Goal: Task Accomplishment & Management: Complete application form

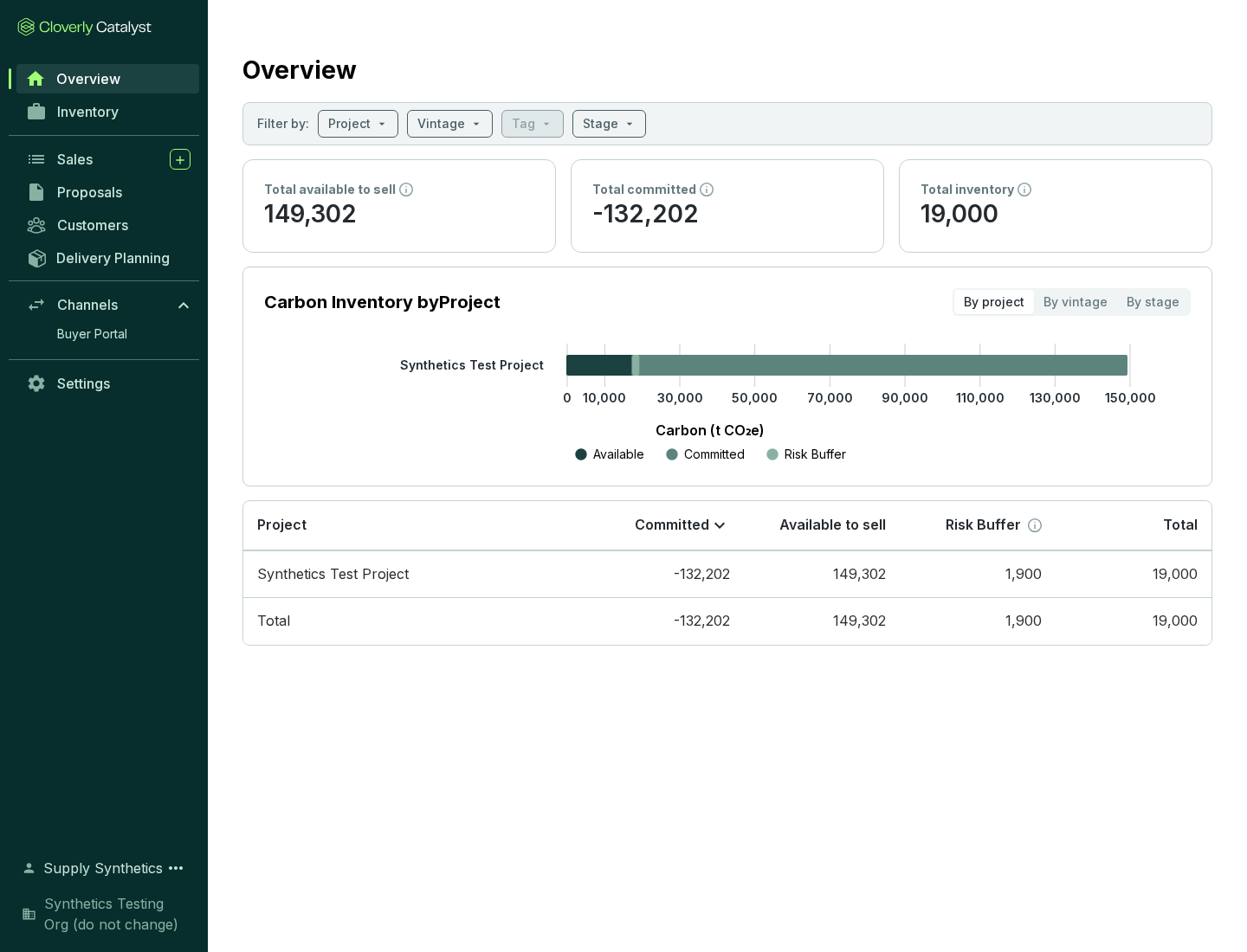
click at [108, 192] on span "Proposals" at bounding box center [90, 192] width 65 height 18
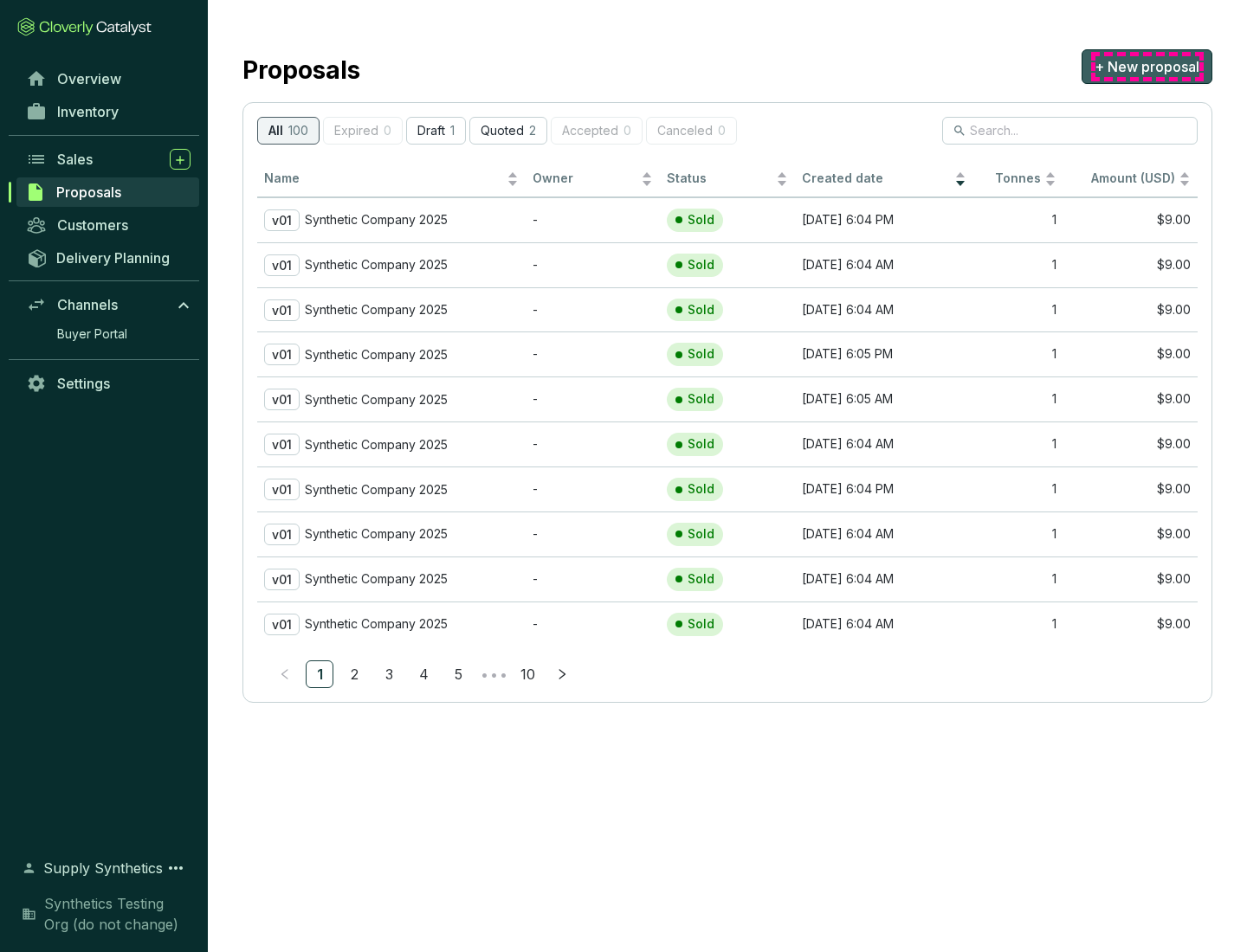
click at [1146, 66] on span "+ New proposal" at bounding box center [1146, 66] width 104 height 20
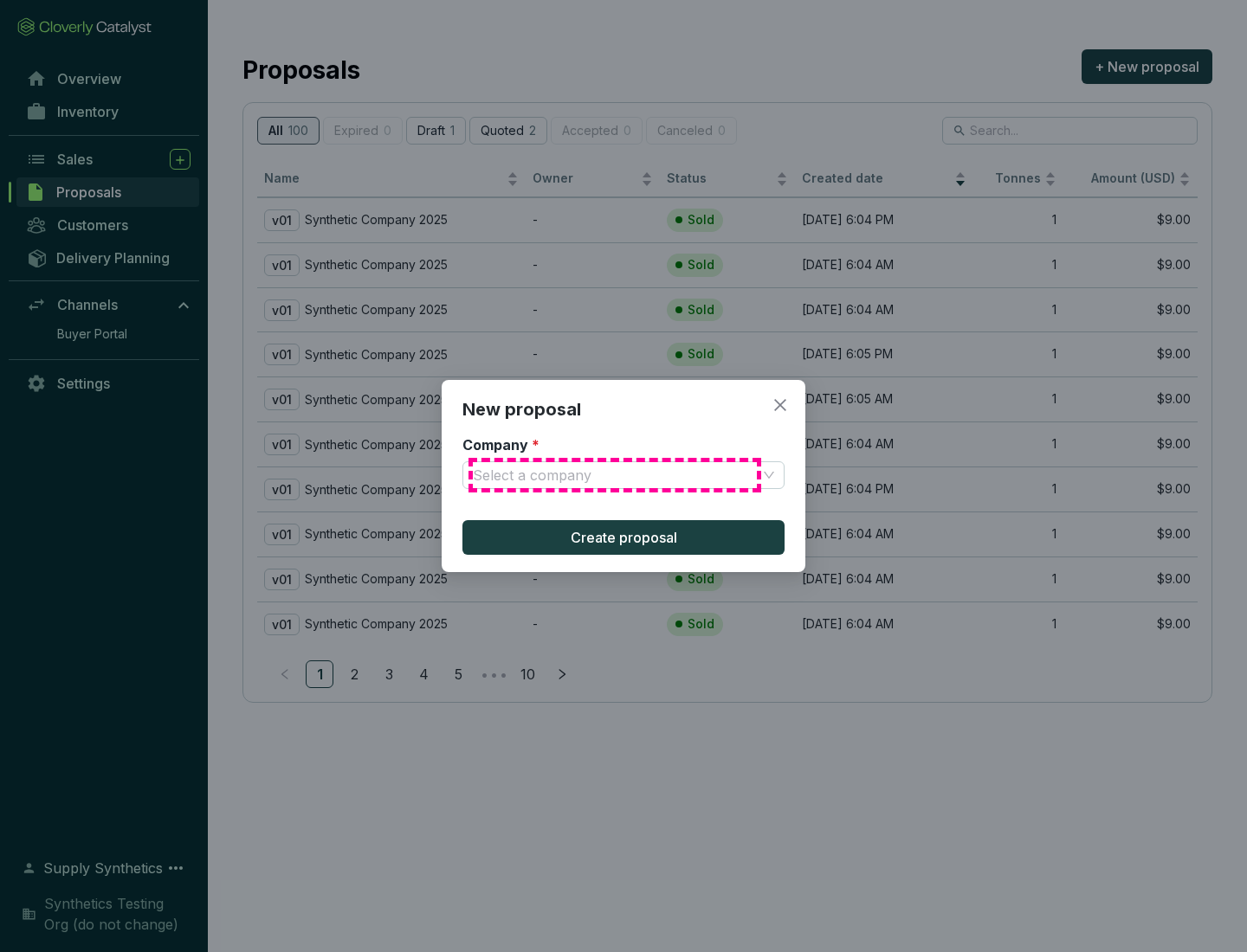
click at [615, 475] on input "Company *" at bounding box center [614, 475] width 284 height 26
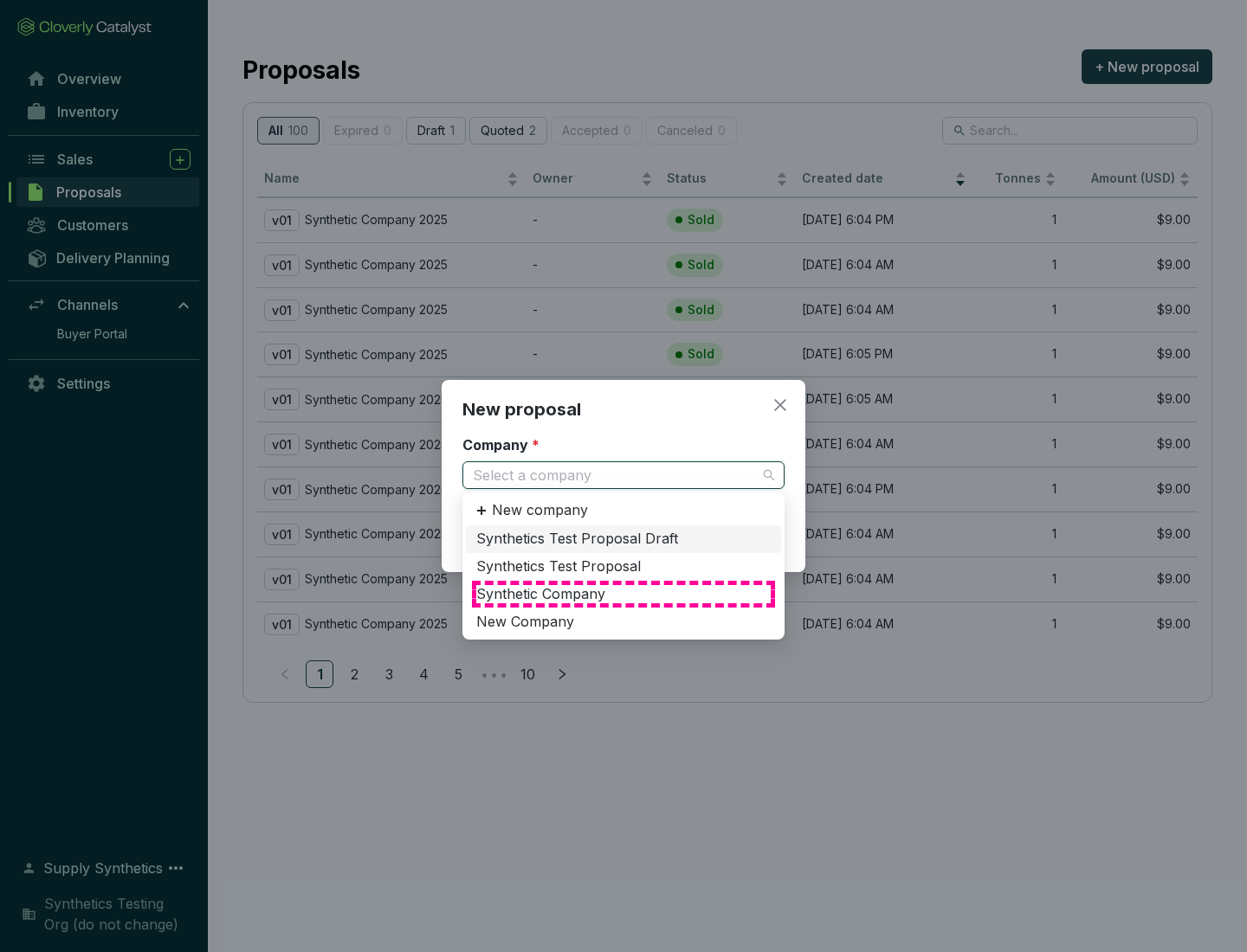
click at [624, 594] on div "Synthetic Company" at bounding box center [624, 595] width 295 height 20
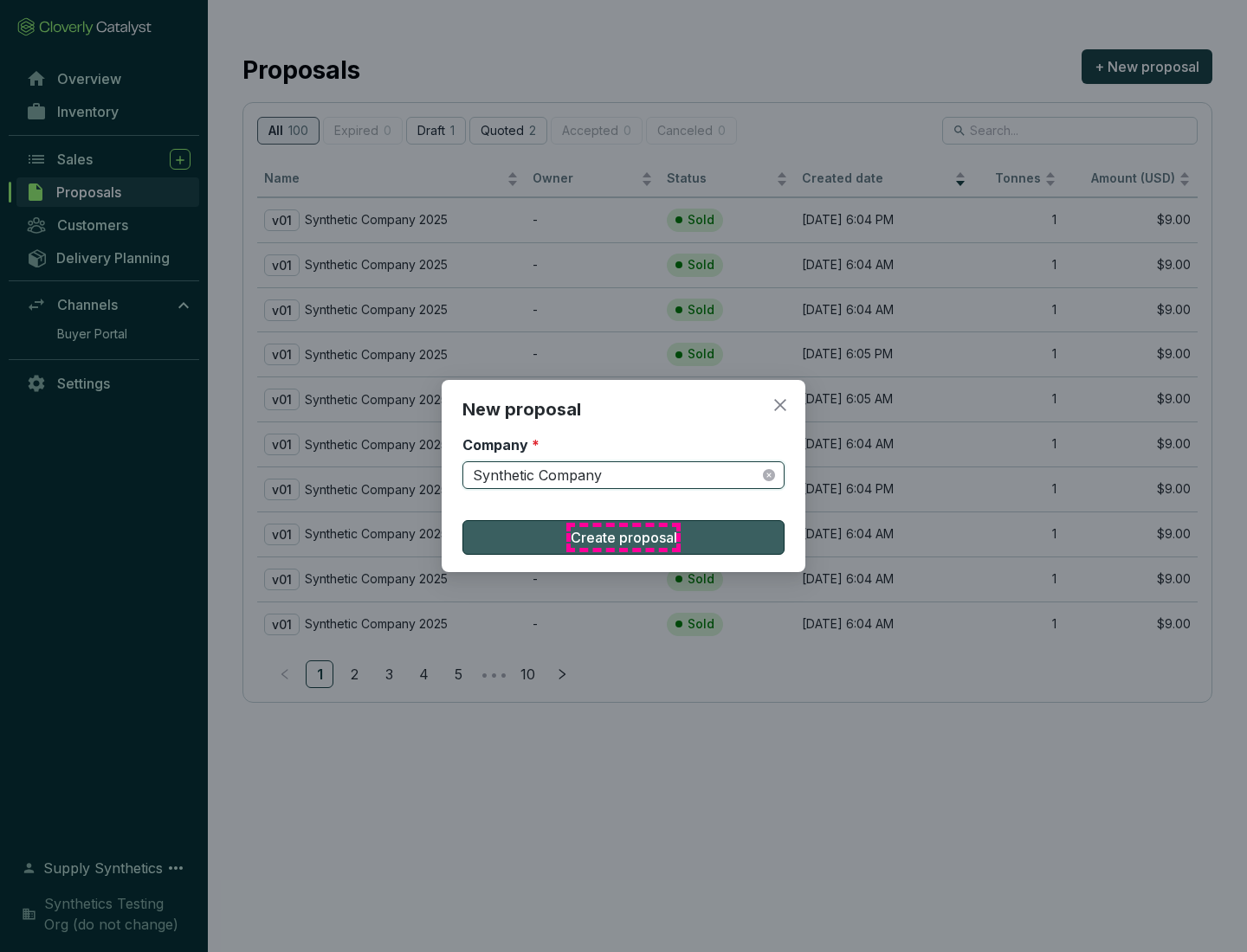
click at [624, 537] on span "Create proposal" at bounding box center [624, 536] width 106 height 20
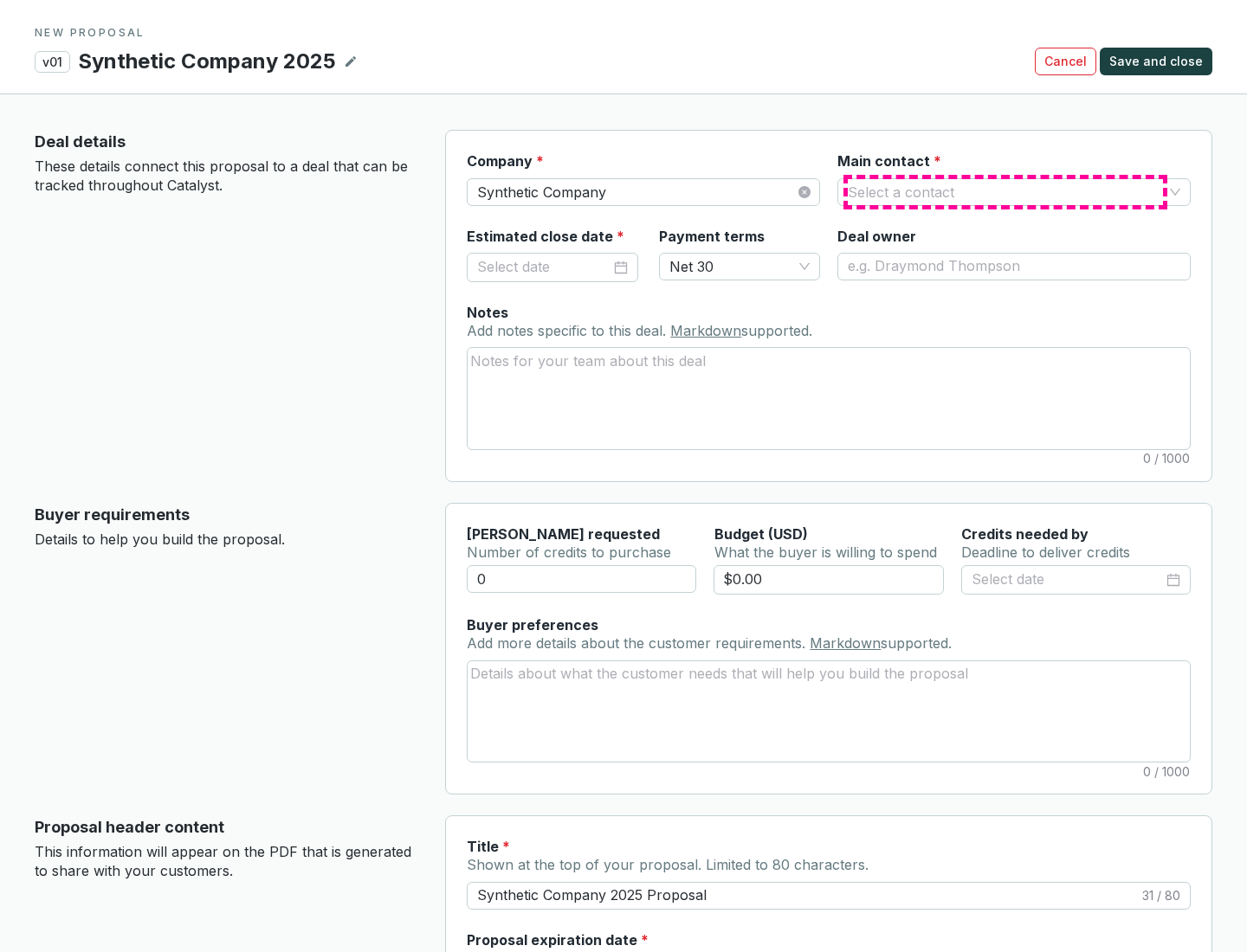
click at [1005, 191] on input "Main contact *" at bounding box center [1005, 192] width 315 height 26
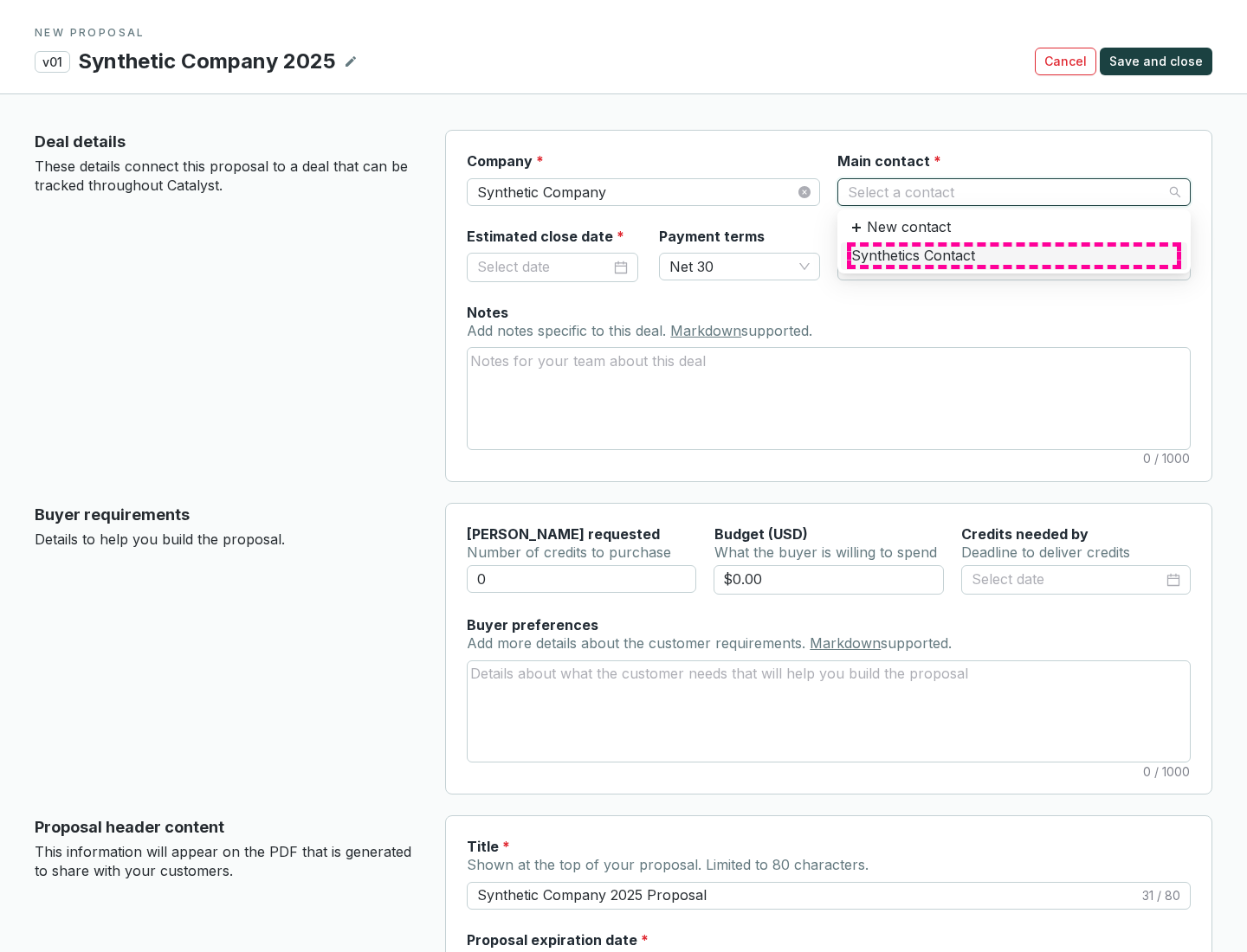
click at [1013, 256] on div "Synthetics Contact" at bounding box center [1014, 257] width 326 height 20
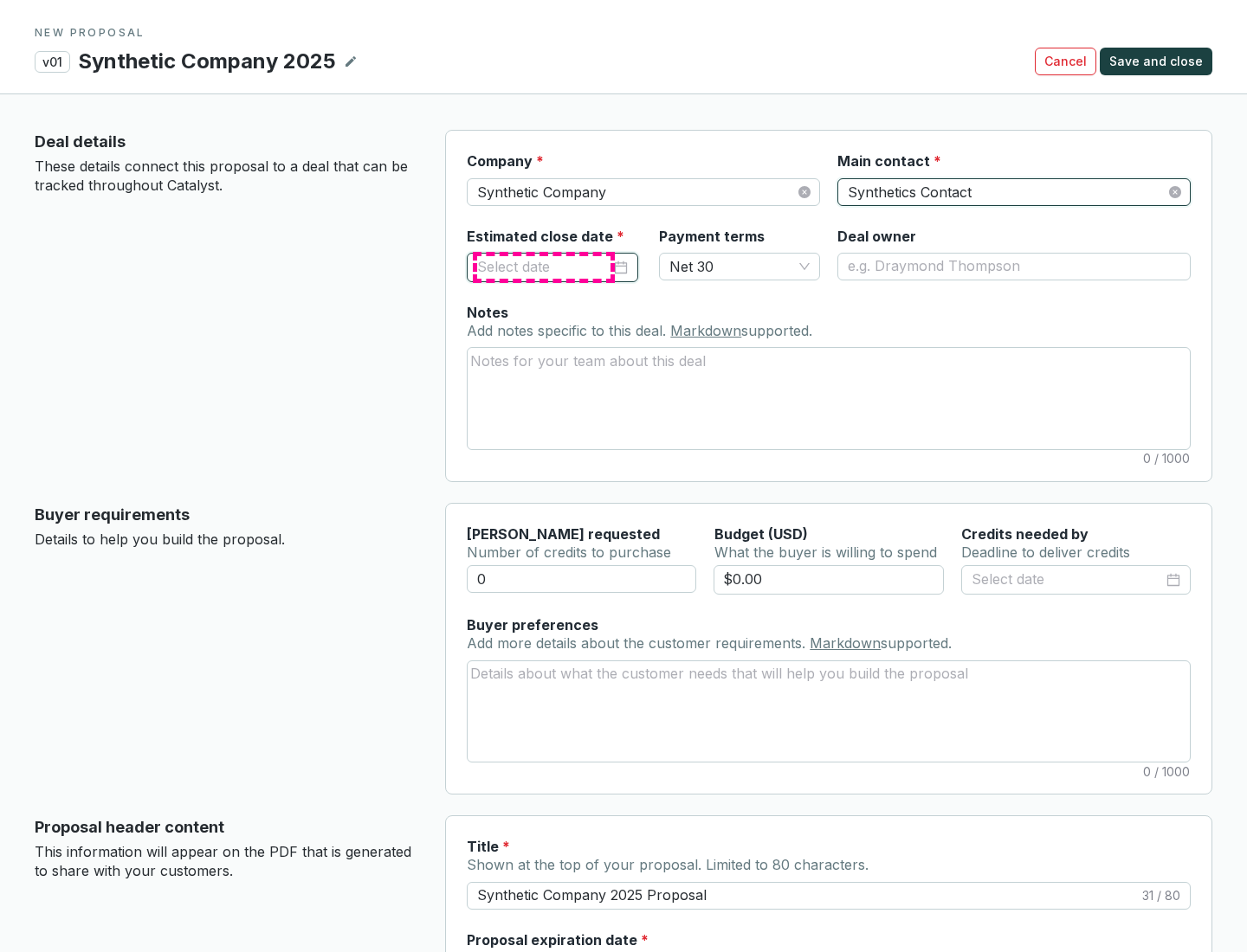
click at [543, 266] on input "Estimated close date *" at bounding box center [543, 267] width 134 height 22
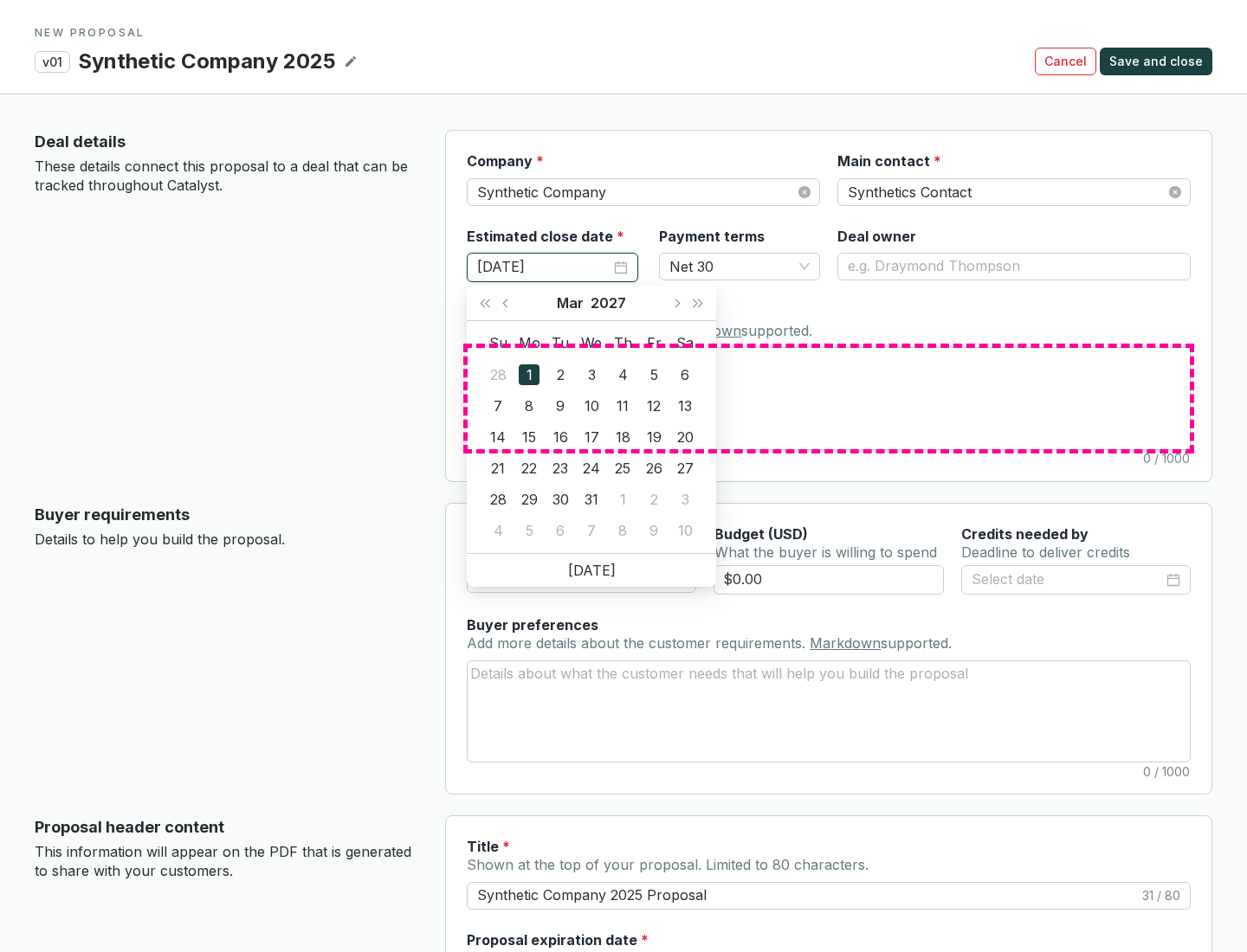
type input "[DATE]"
click at [828, 398] on textarea "Notes Add notes specific to this deal. Markdown supported." at bounding box center [828, 398] width 722 height 100
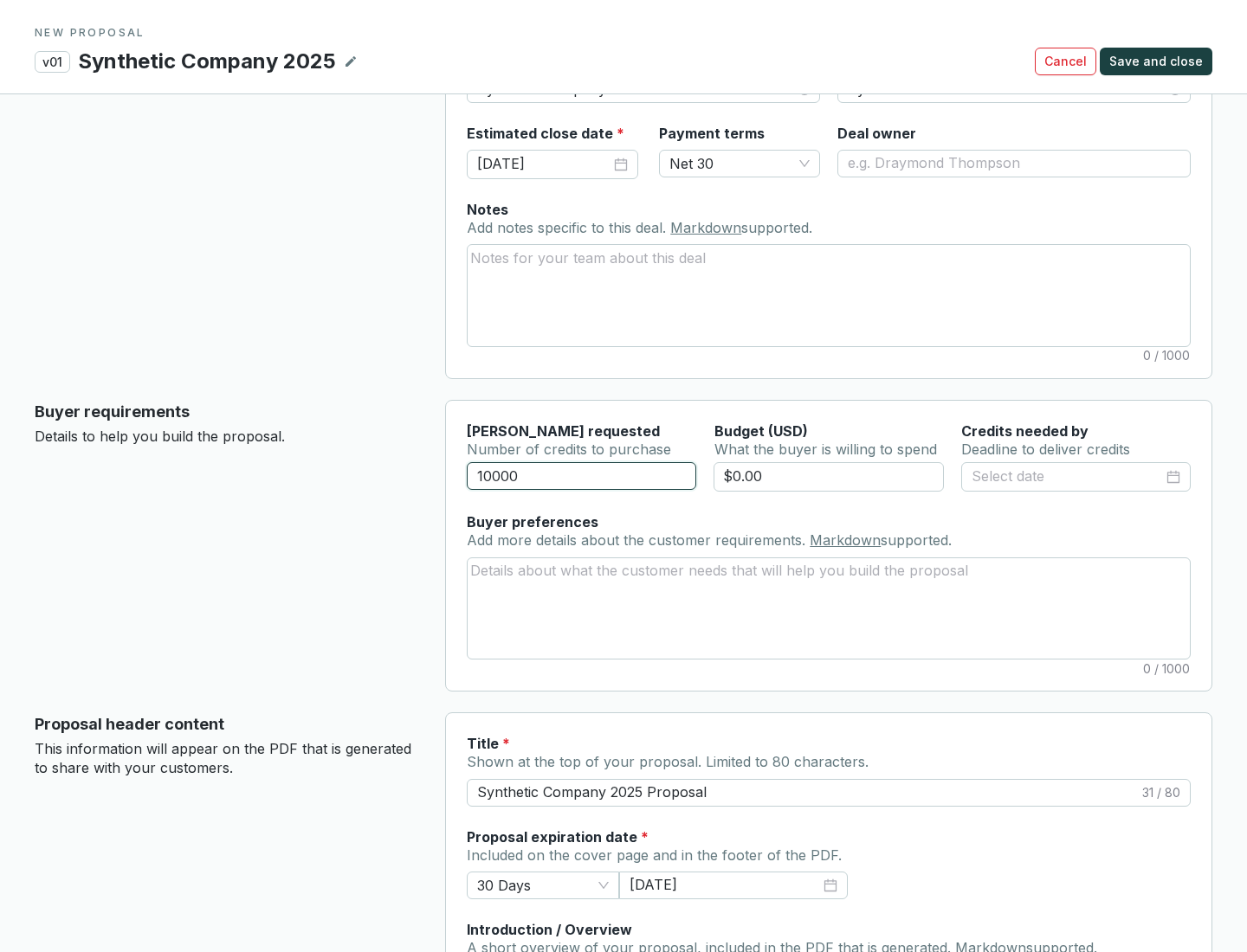
scroll to position [103, 0]
type input "10000"
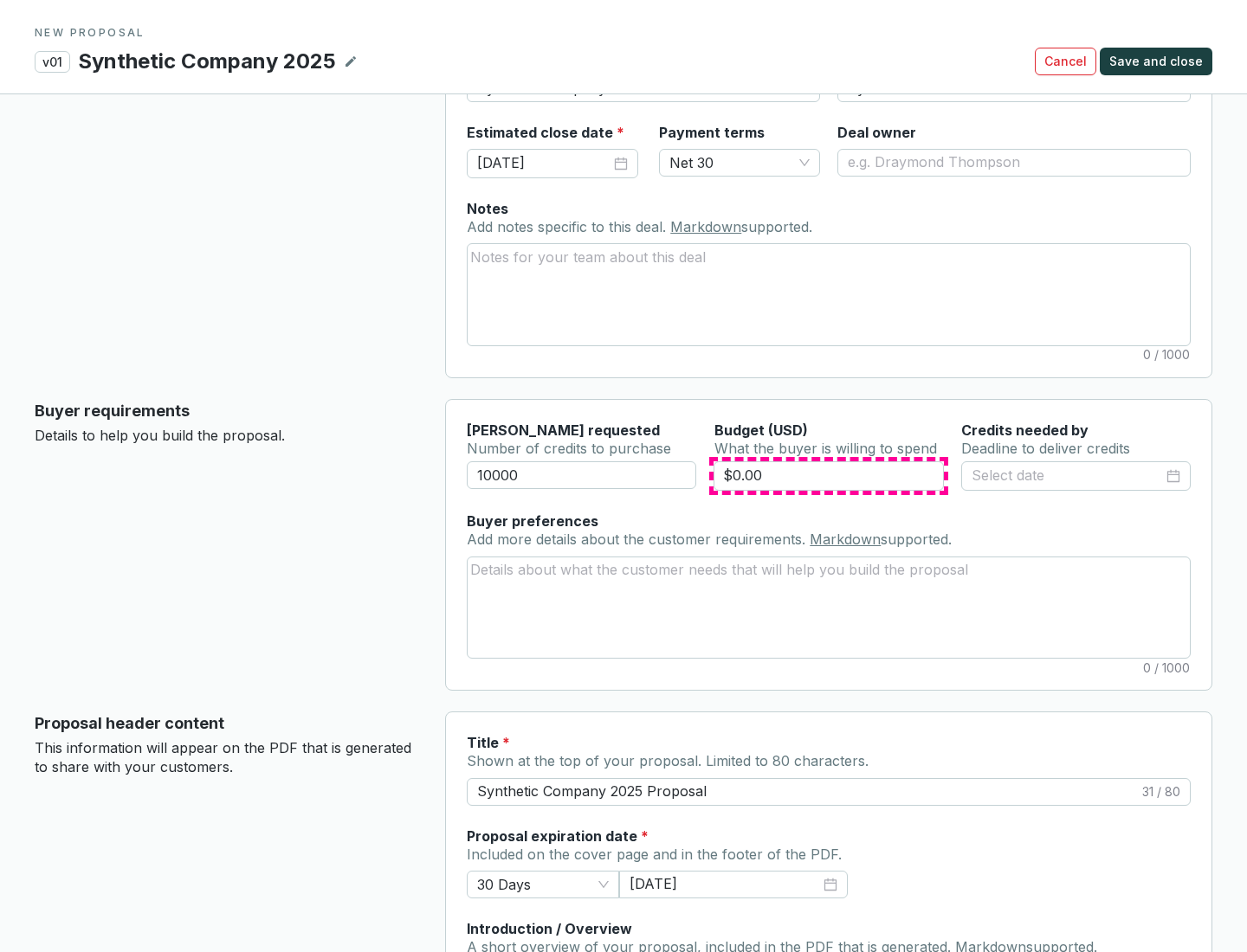
type input "$0.00"
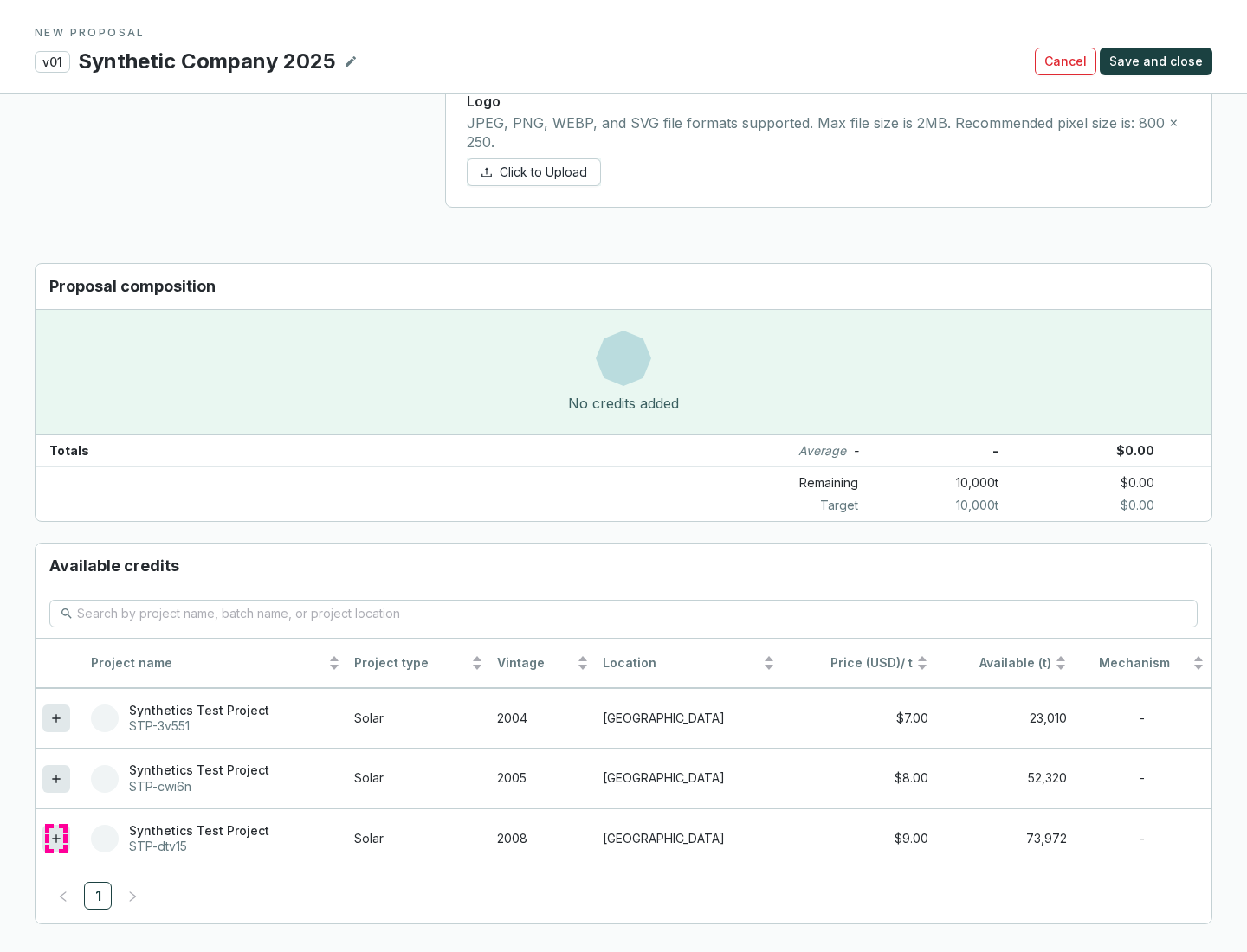
click at [57, 839] on icon at bounding box center [56, 838] width 8 height 8
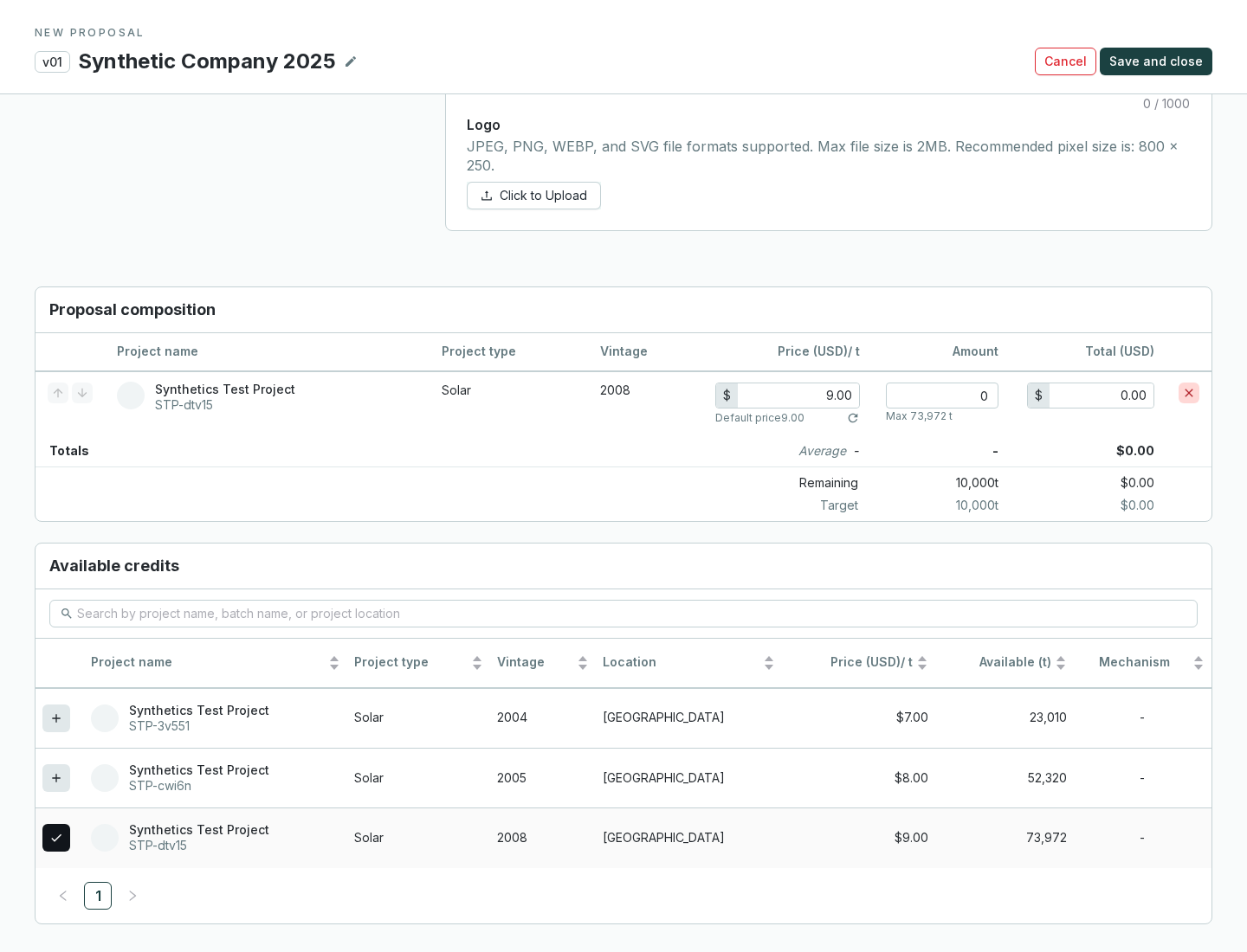
scroll to position [995, 0]
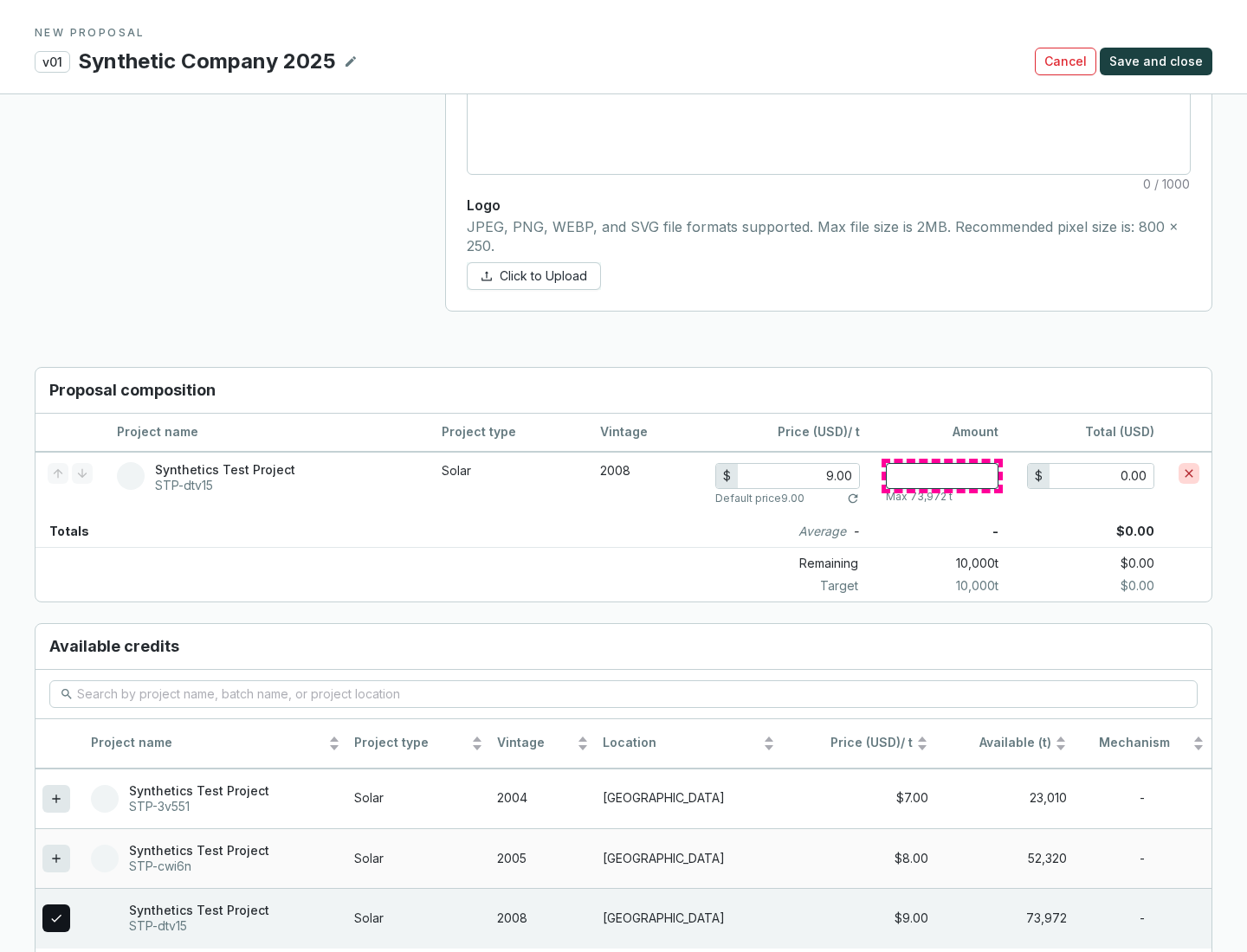
type input "1"
type input "9.00"
type input "1"
click at [1158, 61] on span "Save and close" at bounding box center [1156, 61] width 94 height 18
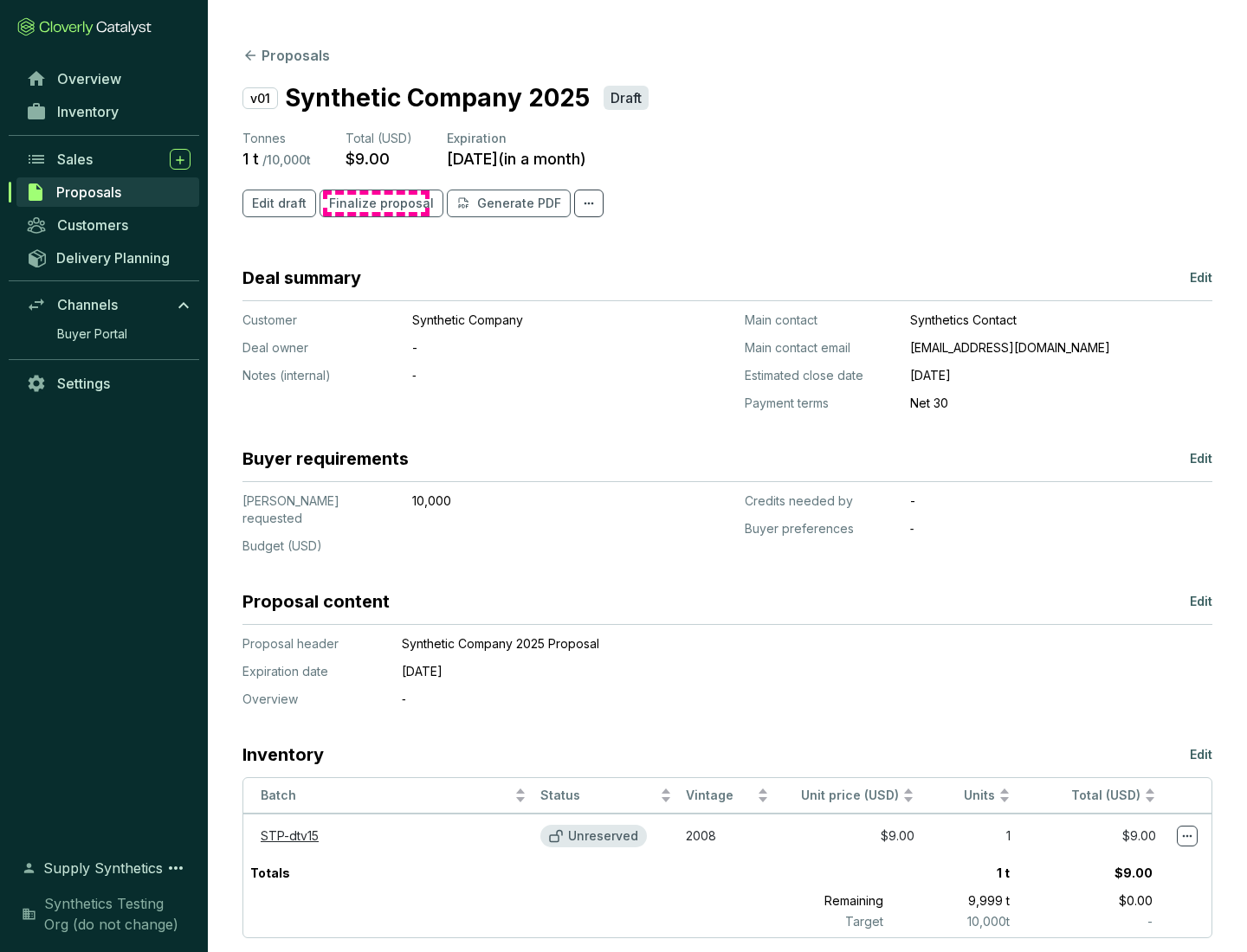
click at [376, 204] on span "Finalize proposal" at bounding box center [381, 204] width 104 height 18
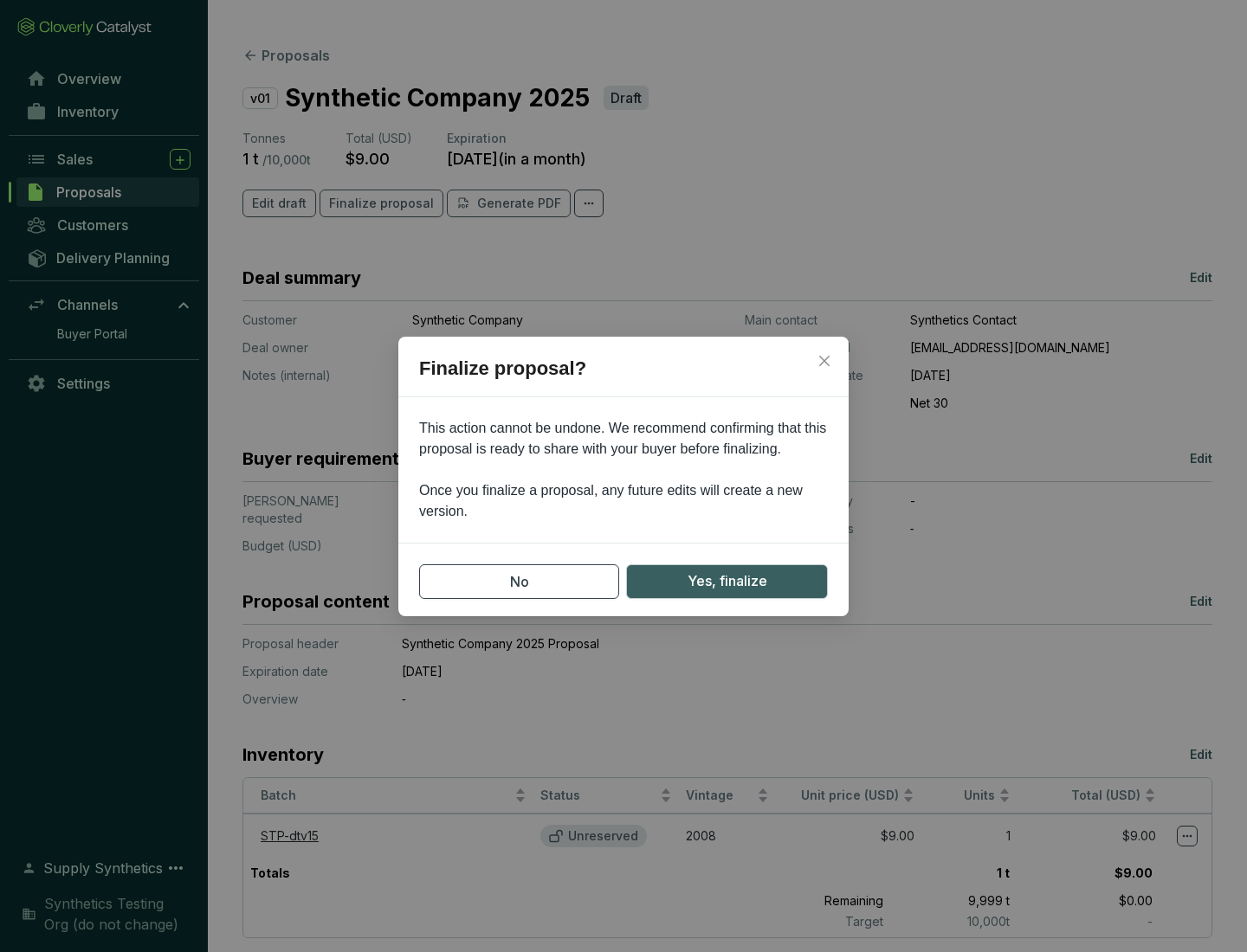
click at [726, 580] on span "Yes, finalize" at bounding box center [728, 581] width 80 height 21
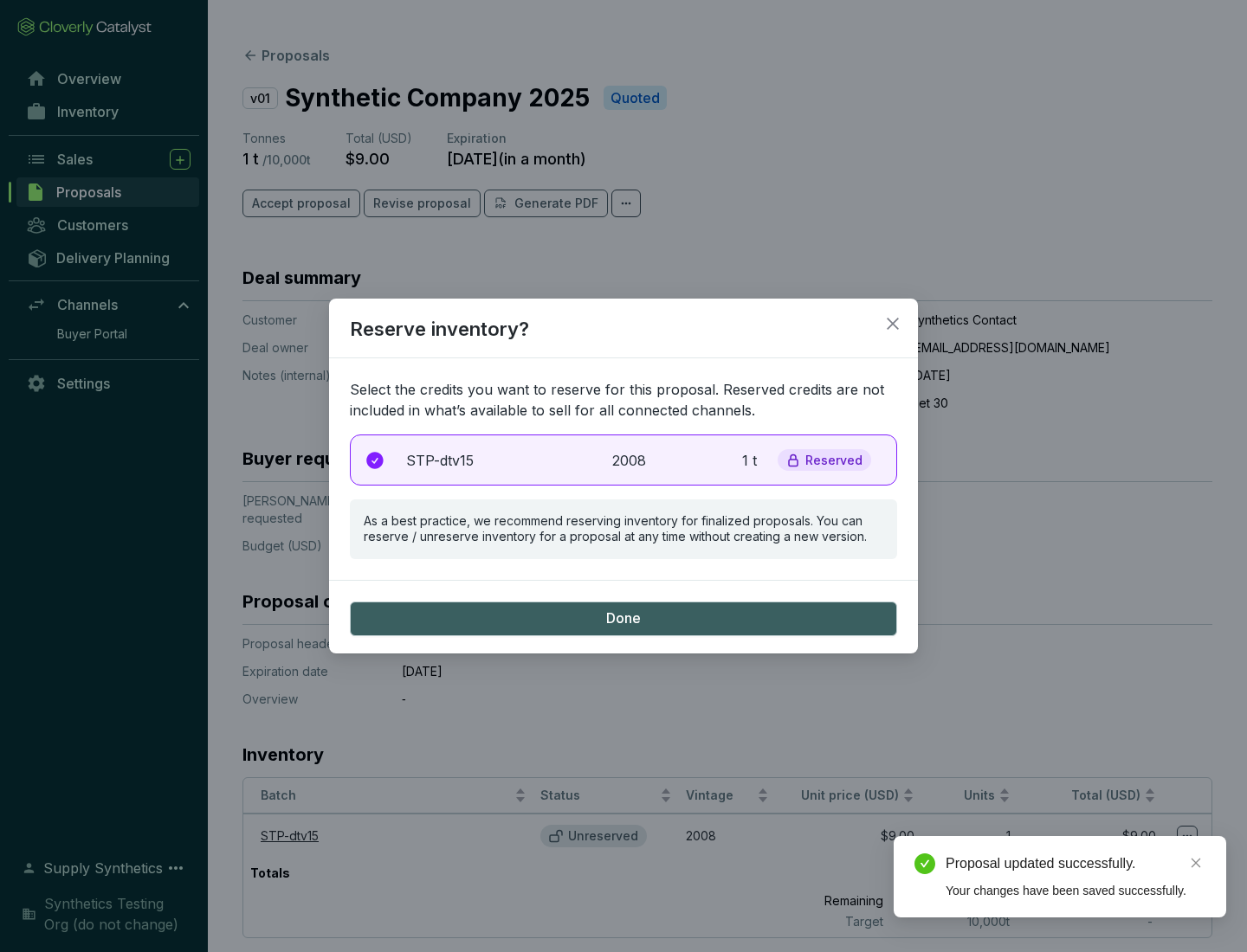
click at [624, 459] on p "2008" at bounding box center [630, 459] width 38 height 20
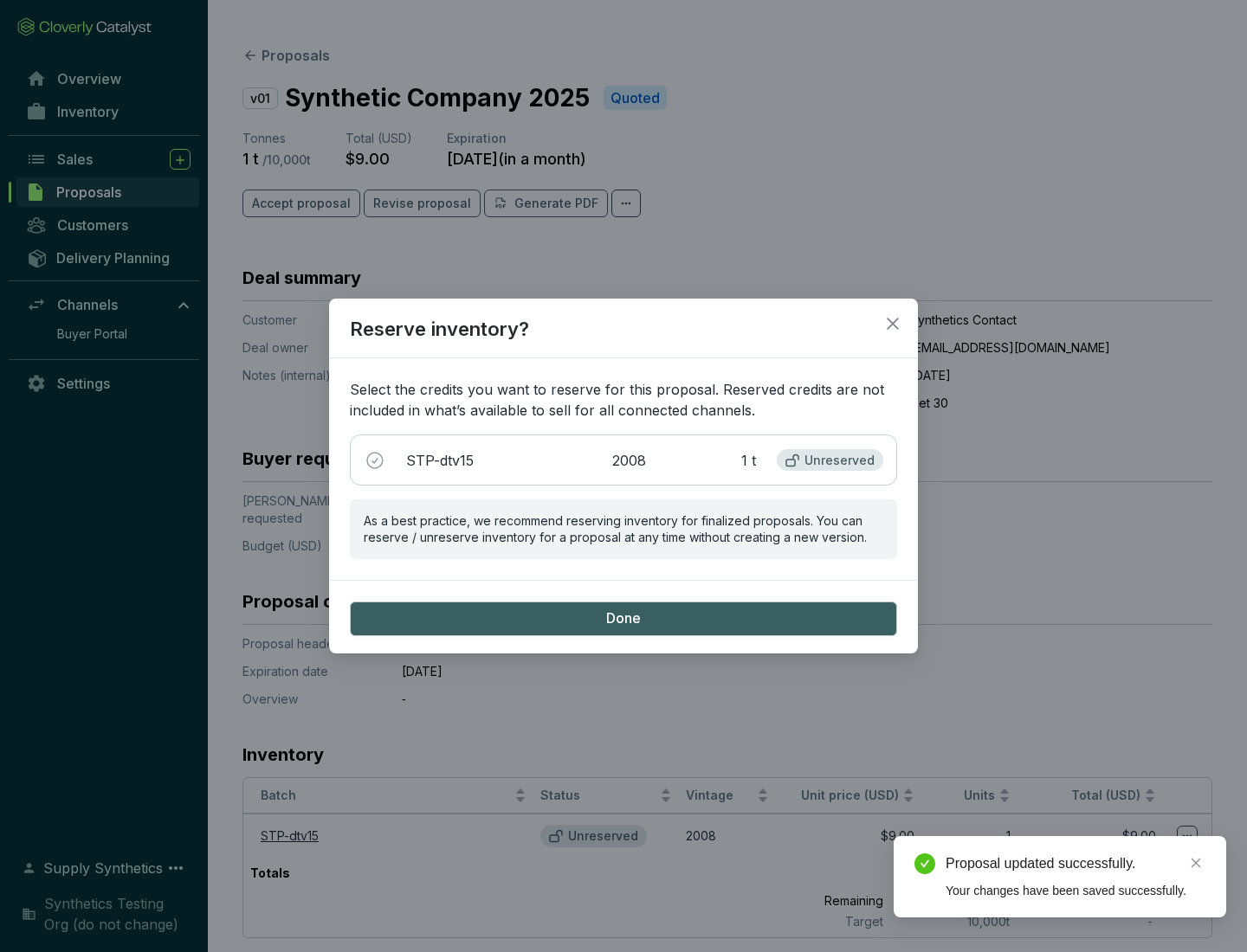
click at [624, 618] on span "Done" at bounding box center [623, 619] width 34 height 20
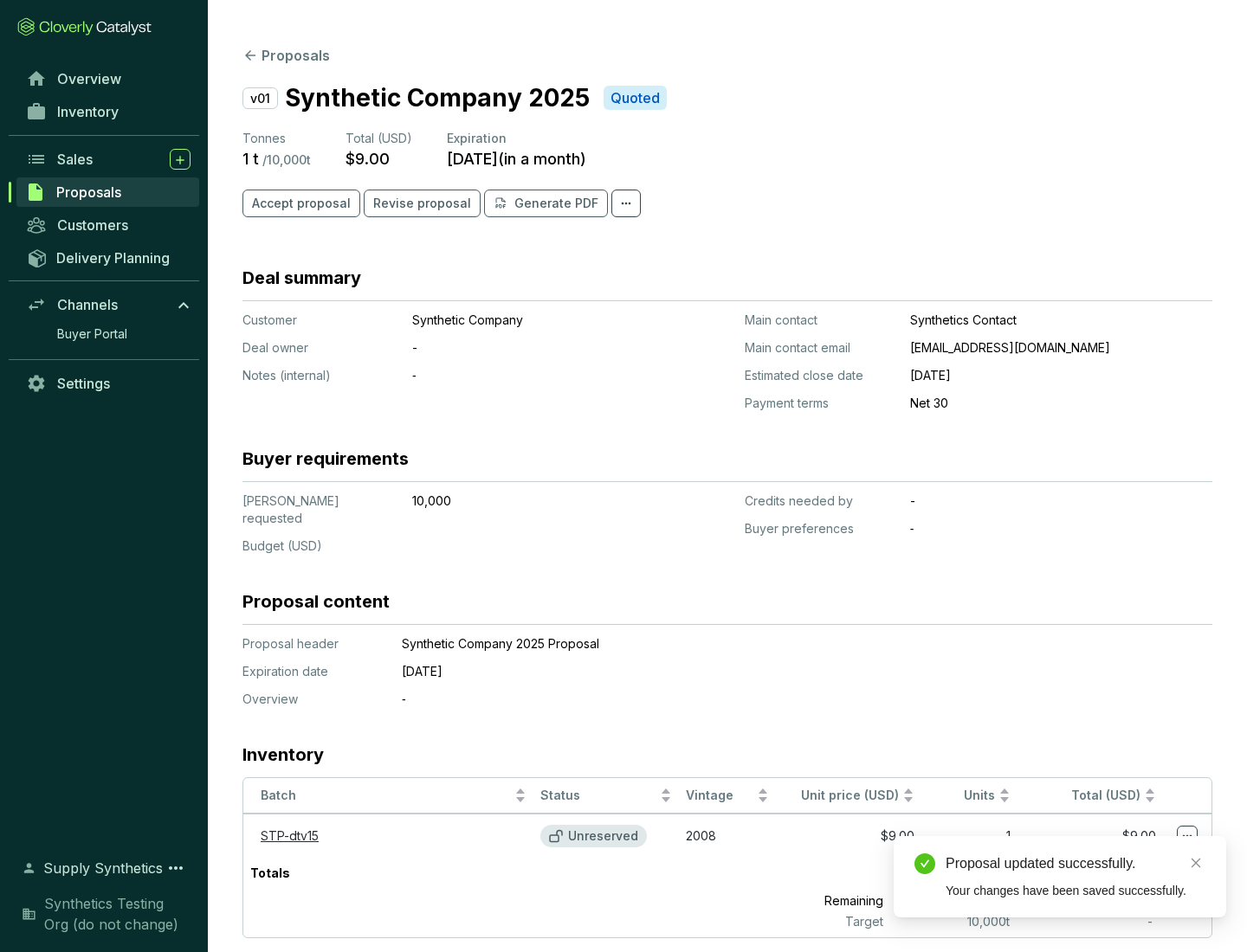
click at [1075, 864] on div "Proposal updated successfully." at bounding box center [1075, 863] width 260 height 20
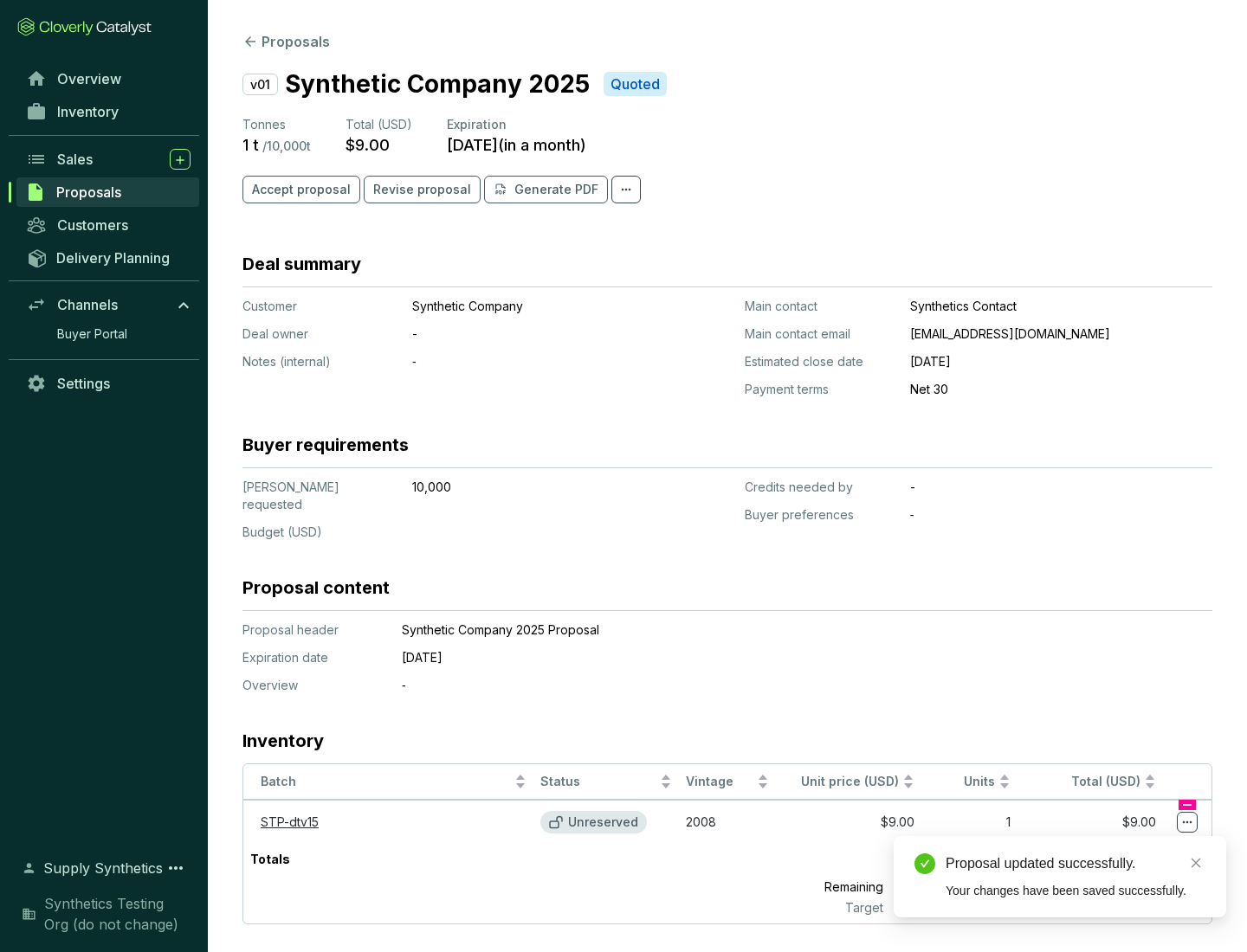
click at [1187, 821] on icon at bounding box center [1187, 822] width 10 height 3
click at [1134, 844] on div "Proposal updated successfully. Your changes have been saved successfully." at bounding box center [1060, 876] width 333 height 81
click at [1075, 864] on div "Proposal updated successfully." at bounding box center [1075, 863] width 260 height 20
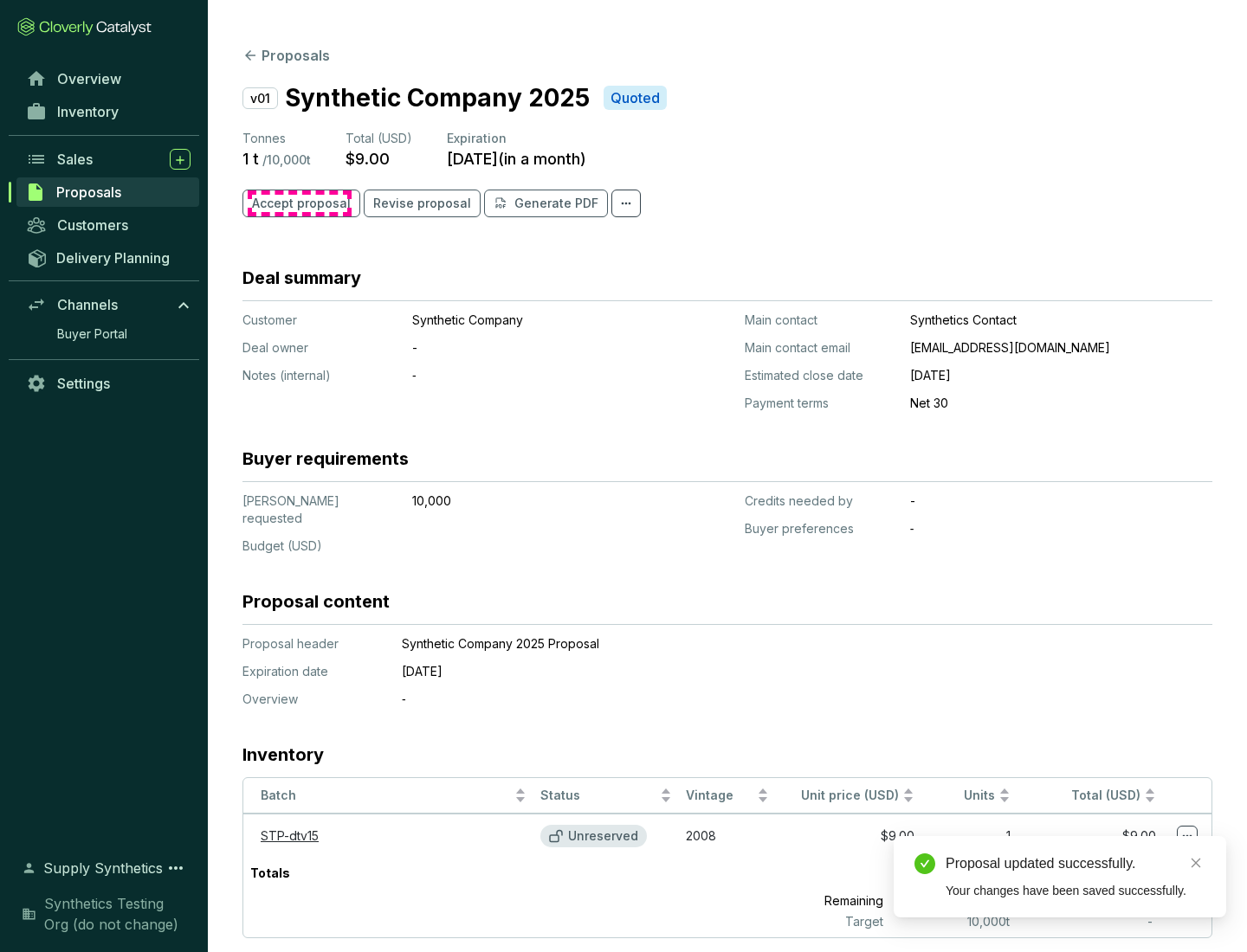
click at [299, 204] on span "Accept proposal" at bounding box center [301, 204] width 99 height 18
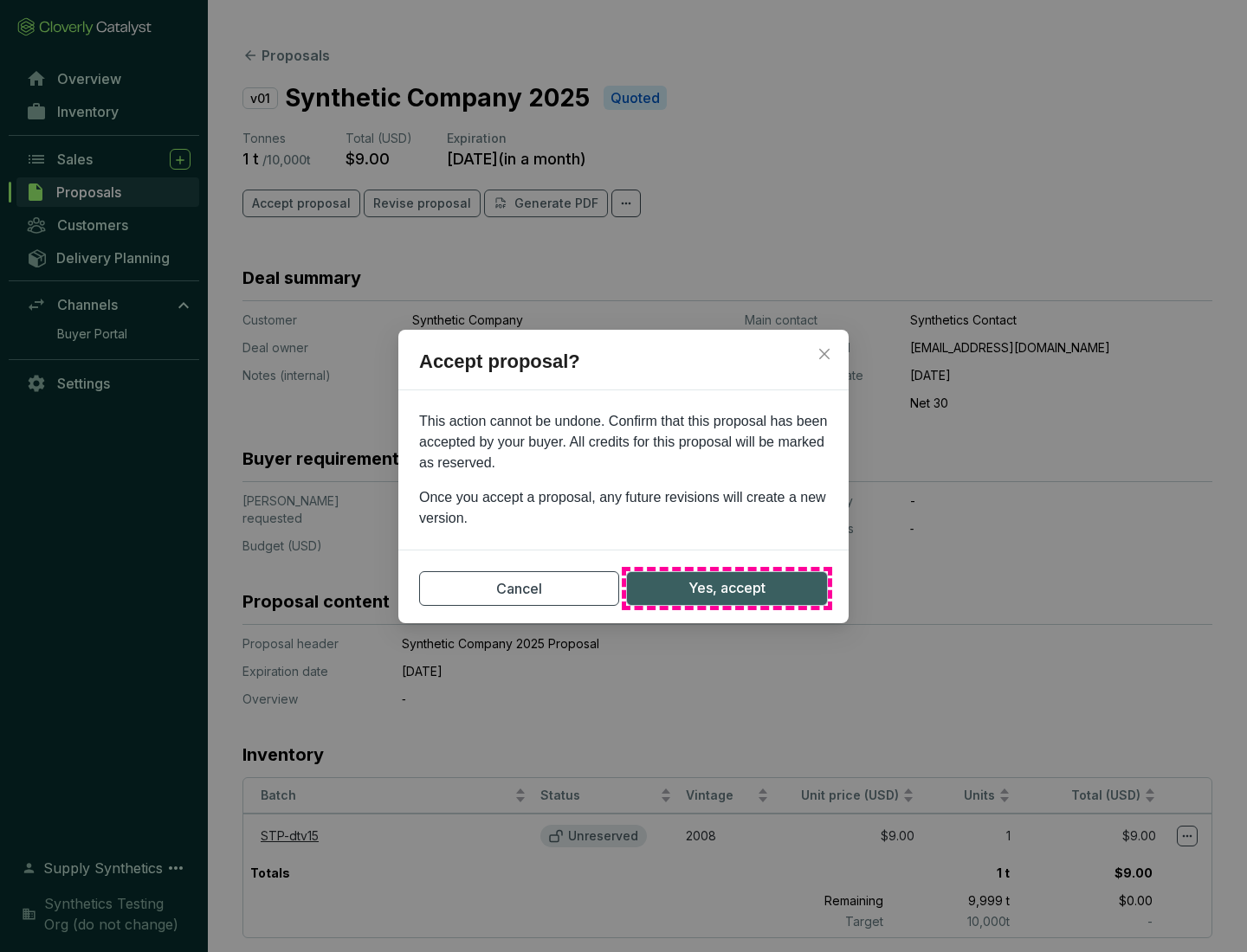
click at [726, 587] on span "Yes, accept" at bounding box center [726, 588] width 77 height 21
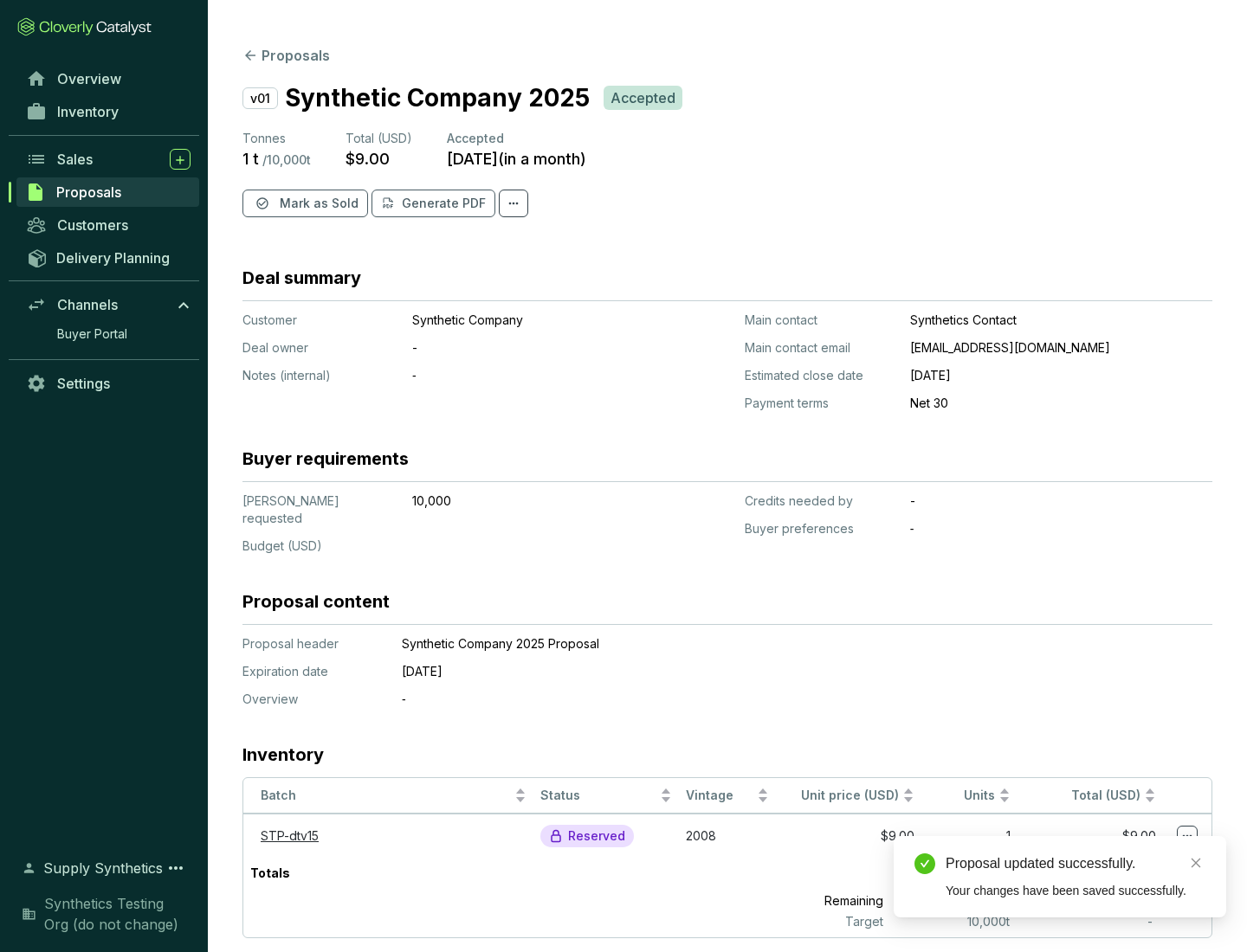
click at [317, 204] on span "Mark as Sold" at bounding box center [319, 204] width 79 height 18
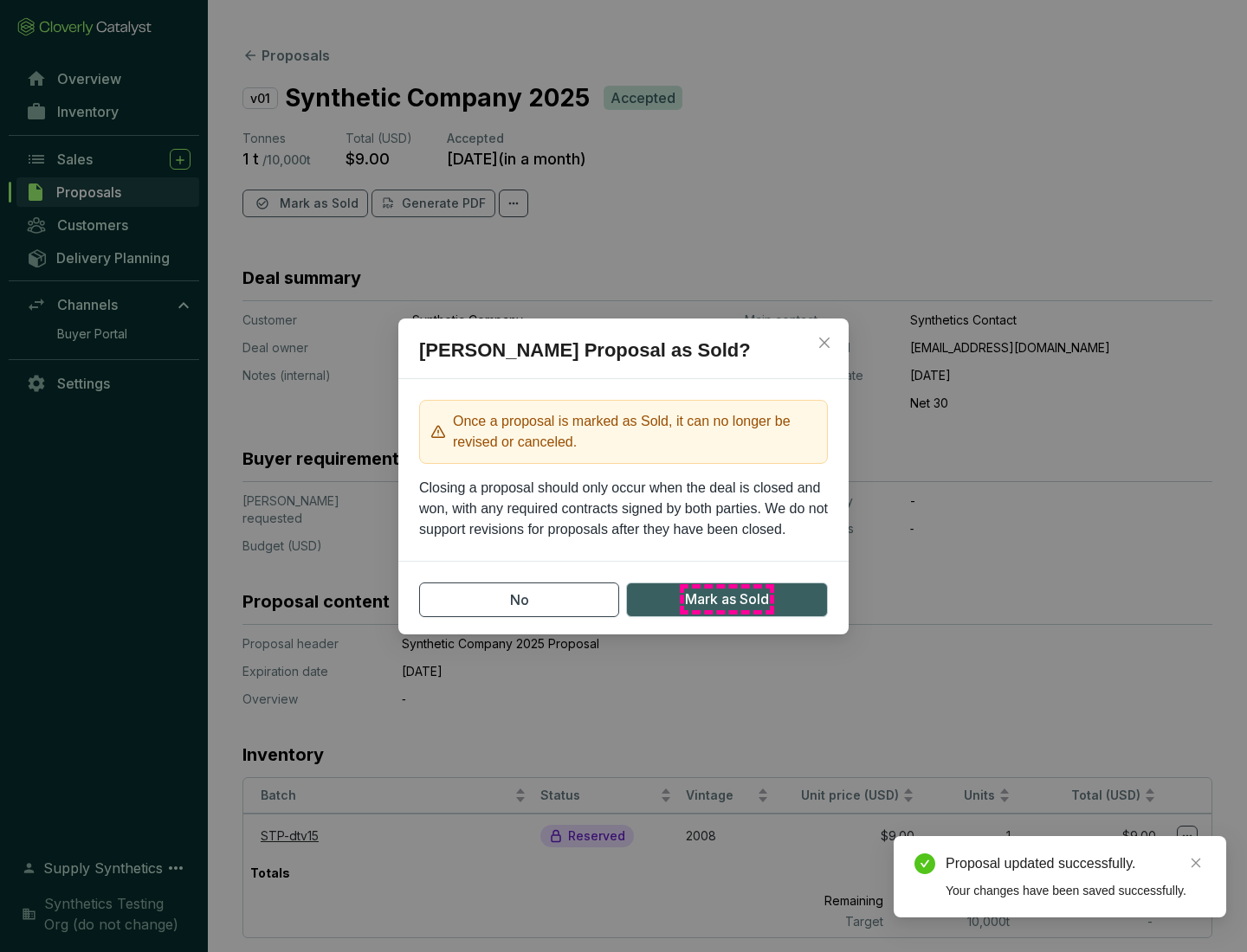
click at [726, 599] on span "Mark as Sold" at bounding box center [727, 599] width 84 height 21
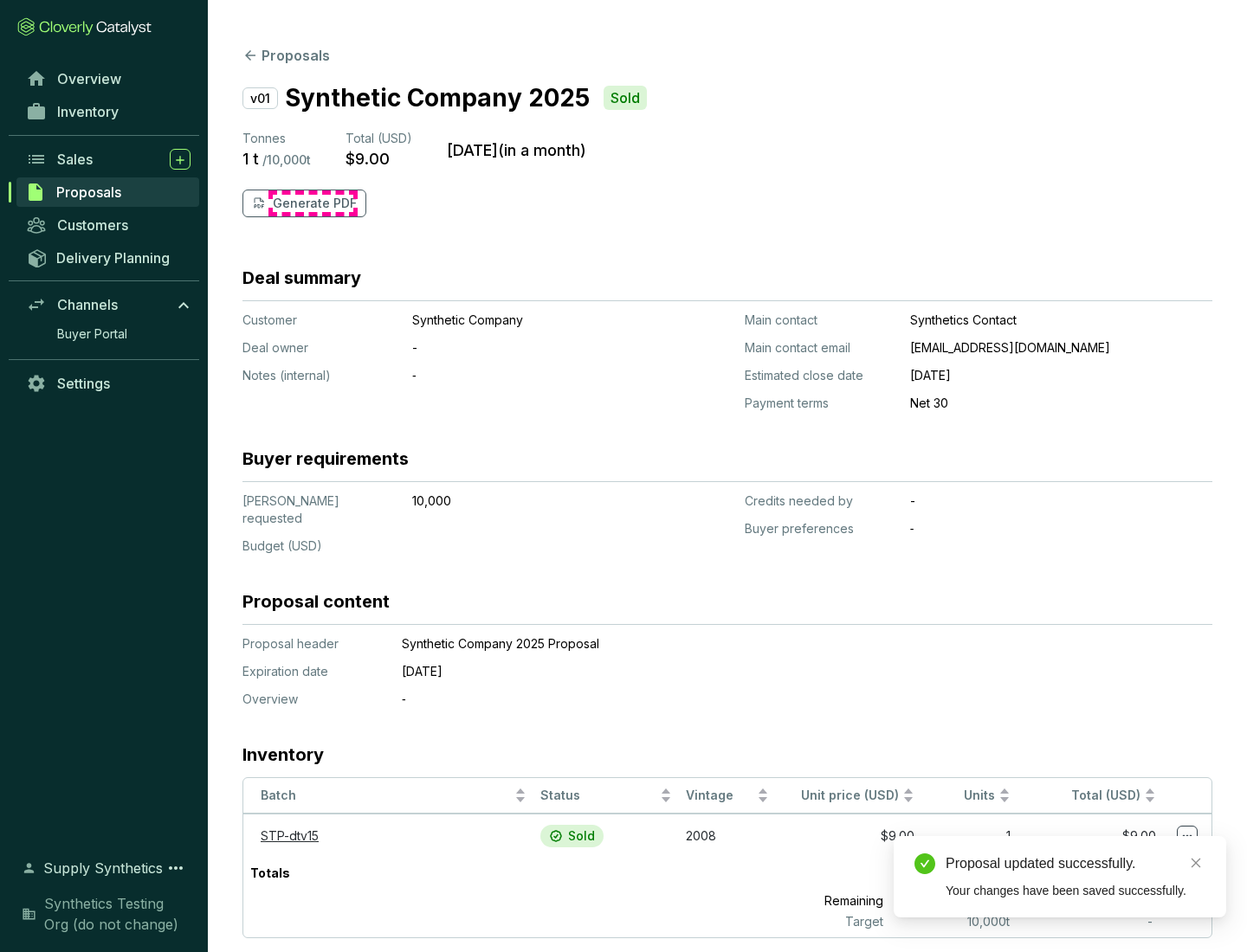
click at [312, 204] on p "Generate PDF" at bounding box center [315, 204] width 84 height 18
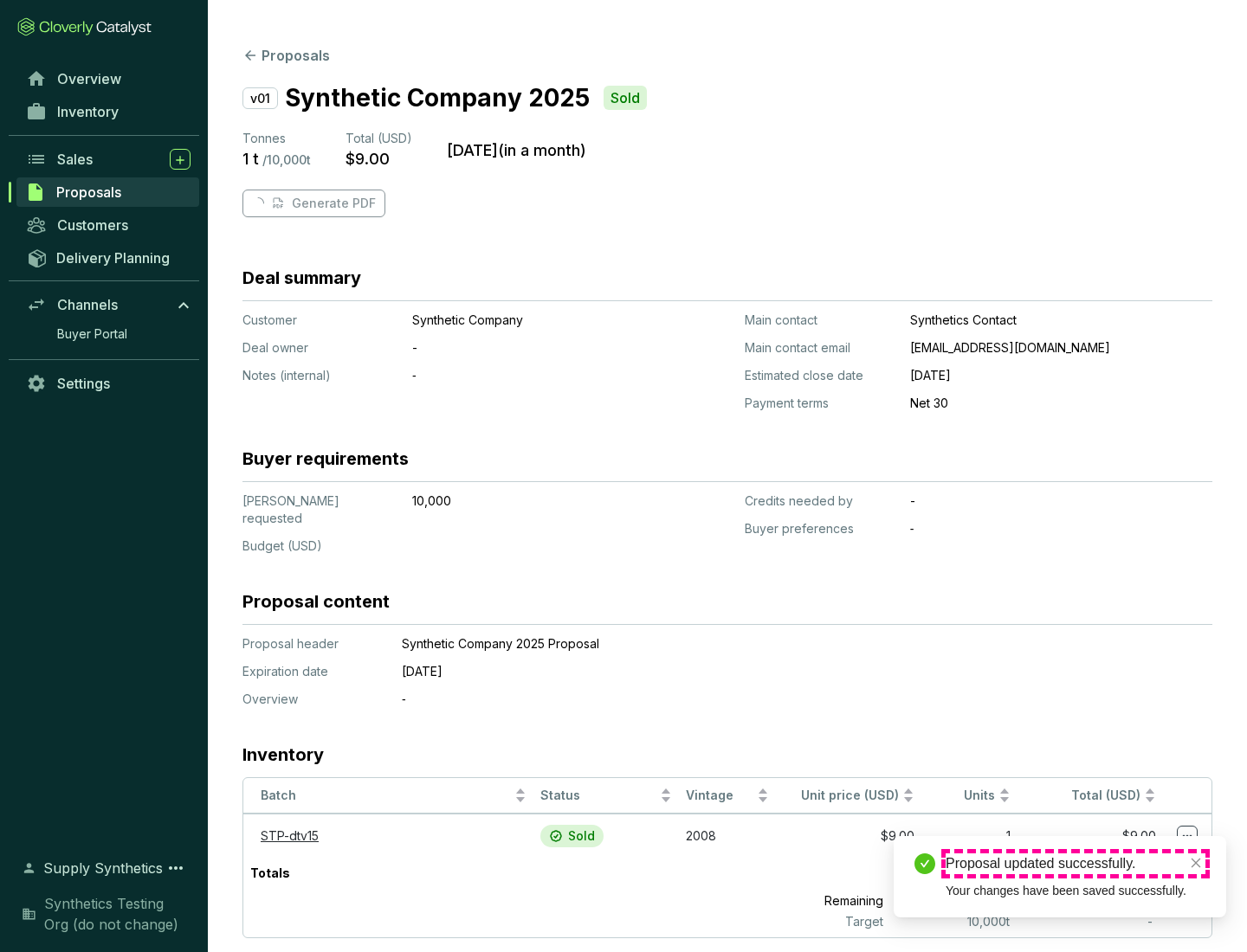
click at [1075, 864] on div "Proposal updated successfully." at bounding box center [1075, 863] width 260 height 20
